Goal: Communication & Community: Answer question/provide support

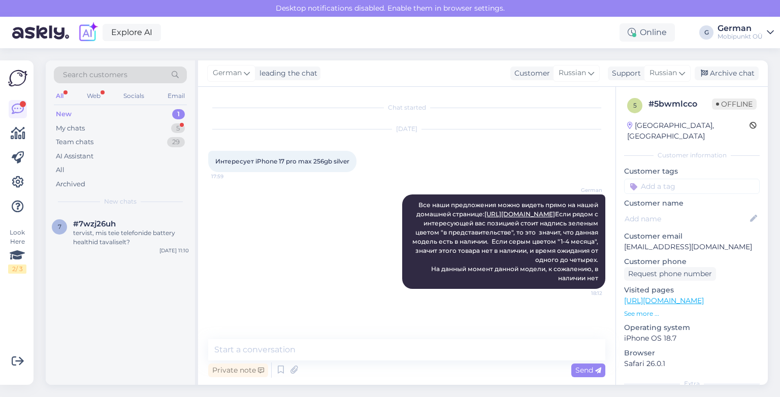
click at [60, 111] on div "New" at bounding box center [64, 114] width 16 height 10
click at [122, 221] on div "#qfxnrbj5 1" at bounding box center [131, 223] width 116 height 9
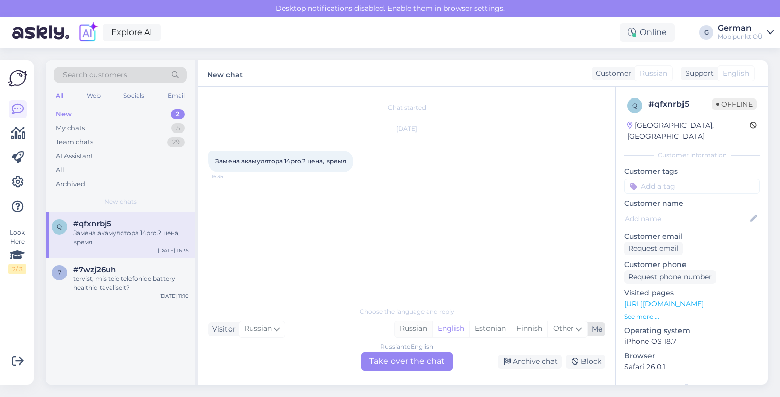
click at [411, 326] on div "Russian" at bounding box center [413, 328] width 38 height 15
click at [426, 355] on div "Russian to Russian Take over the chat" at bounding box center [407, 361] width 92 height 18
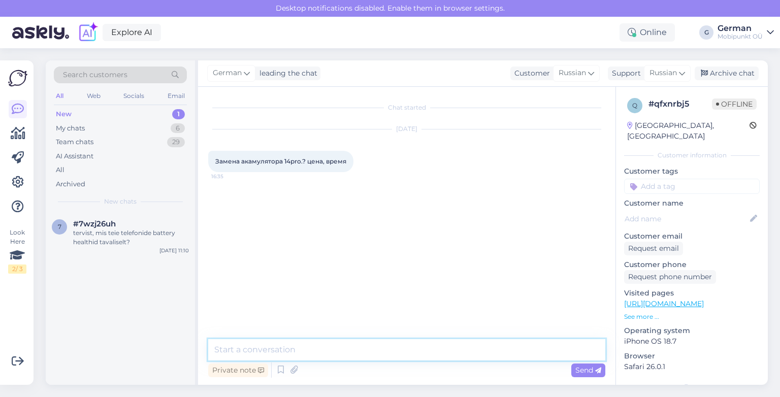
click at [376, 351] on textarea at bounding box center [406, 349] width 397 height 21
type textarea "P"
click at [226, 348] on textarea "Здравствуйте! 80. часа полтора." at bounding box center [406, 343] width 397 height 33
click at [237, 347] on textarea "Здравствуйте! 80.- часа полтора." at bounding box center [406, 343] width 397 height 33
click at [297, 354] on textarea "Здравствуйте! 80.- Часа полтора." at bounding box center [406, 343] width 397 height 33
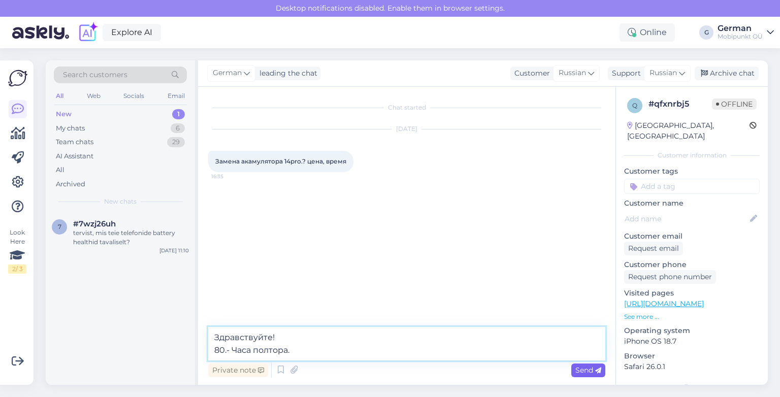
type textarea "Здравствуйте! 80.- Часа полтора."
click at [588, 367] on span "Send" at bounding box center [588, 369] width 26 height 9
